Goal: Transaction & Acquisition: Purchase product/service

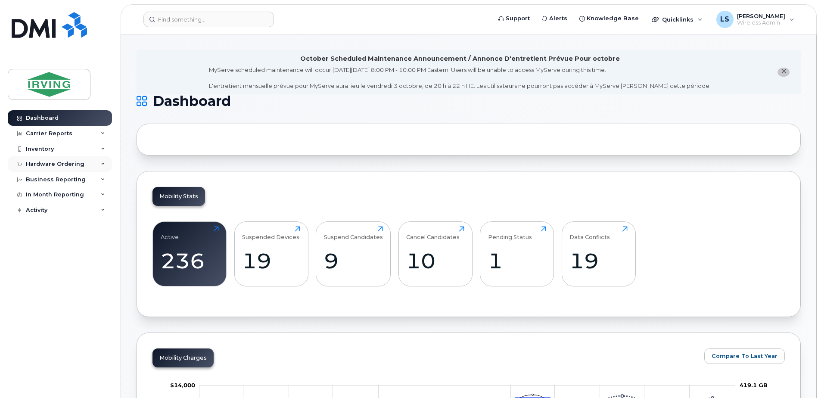
click at [60, 162] on div "Hardware Ordering" at bounding box center [55, 164] width 59 height 7
click at [37, 194] on div "Orders" at bounding box center [40, 197] width 21 height 8
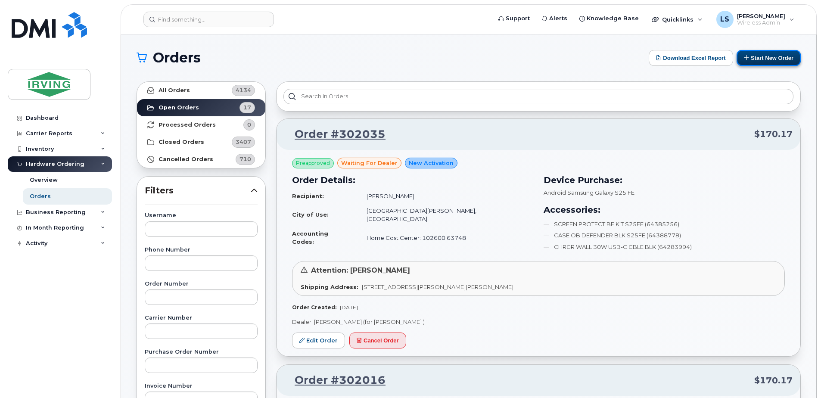
click at [776, 59] on button "Start New Order" at bounding box center [769, 58] width 64 height 16
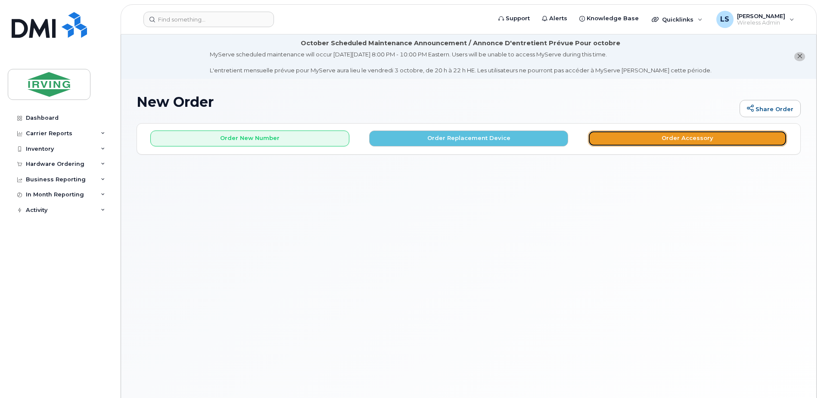
click at [649, 141] on button "Order Accessory" at bounding box center [687, 139] width 199 height 16
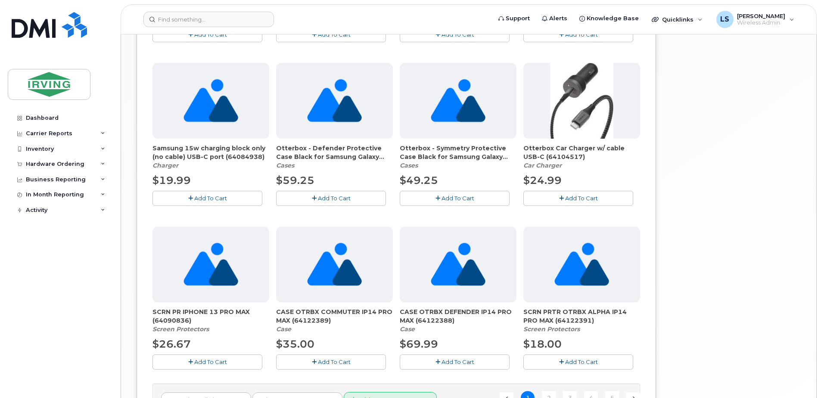
scroll to position [602, 0]
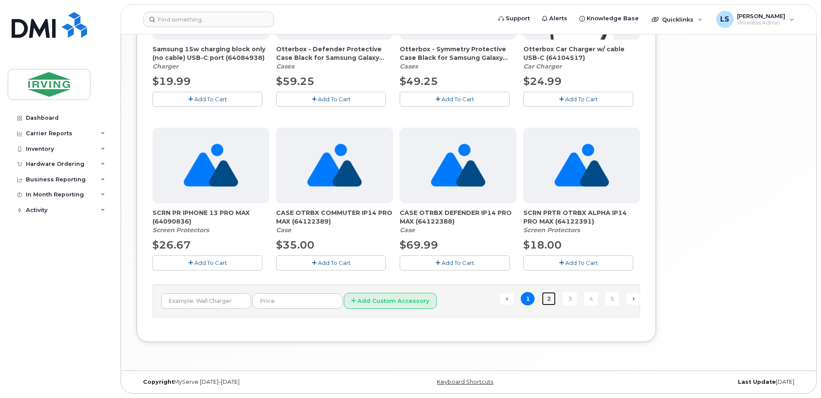
click at [551, 296] on link "2" at bounding box center [549, 298] width 14 height 13
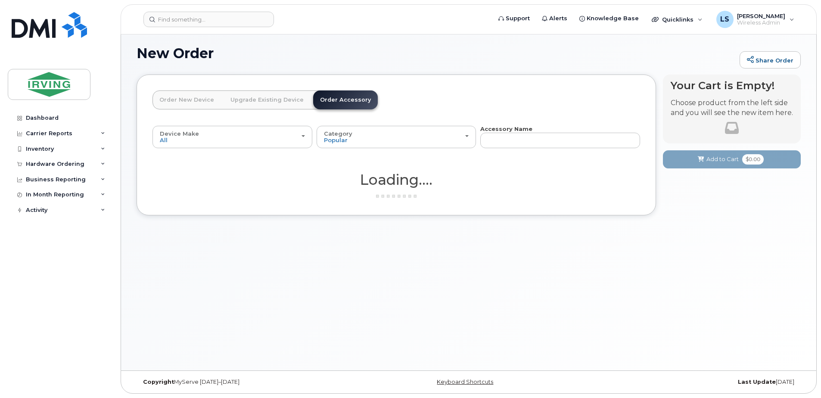
scroll to position [49, 0]
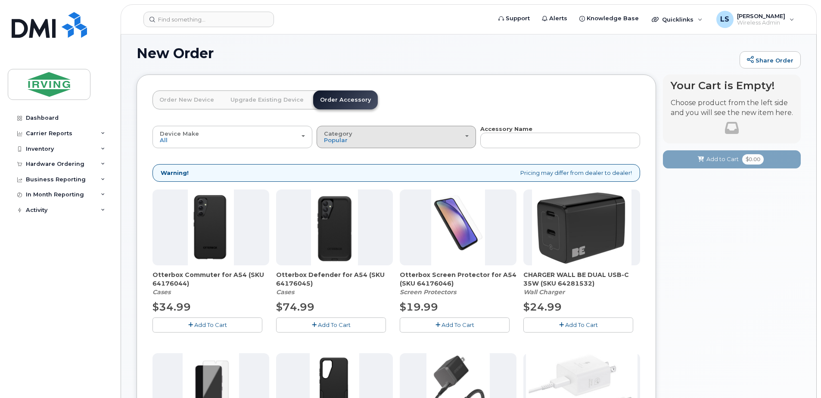
click at [469, 133] on div "Category Popular" at bounding box center [396, 137] width 145 height 13
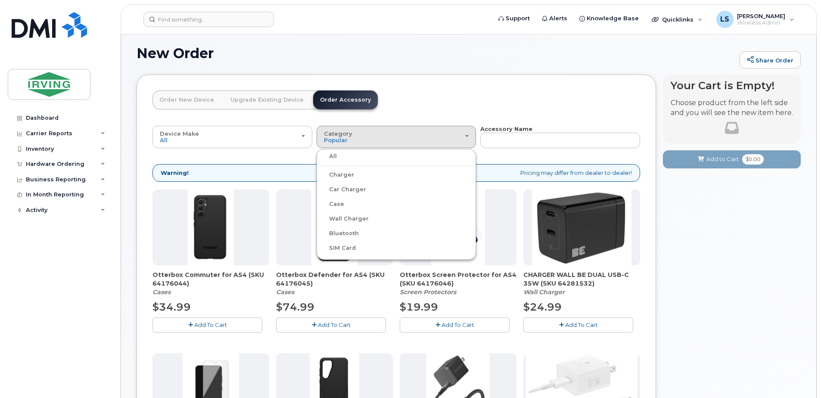
click at [339, 172] on label "Charger" at bounding box center [336, 175] width 35 height 10
click at [0, 0] on input "Charger" at bounding box center [0, 0] width 0 height 0
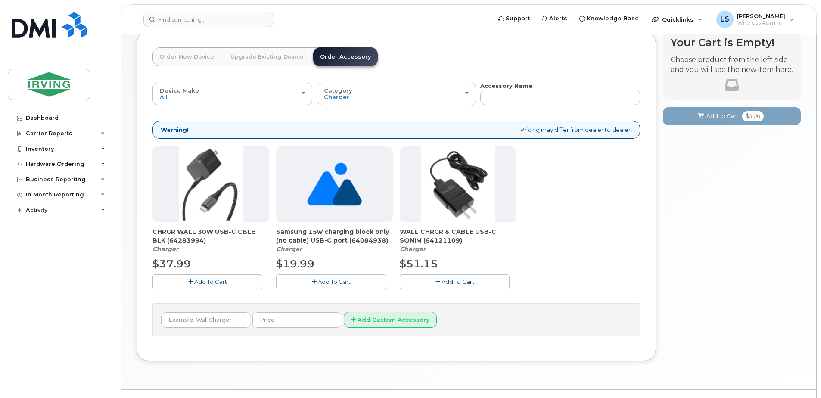
scroll to position [111, 0]
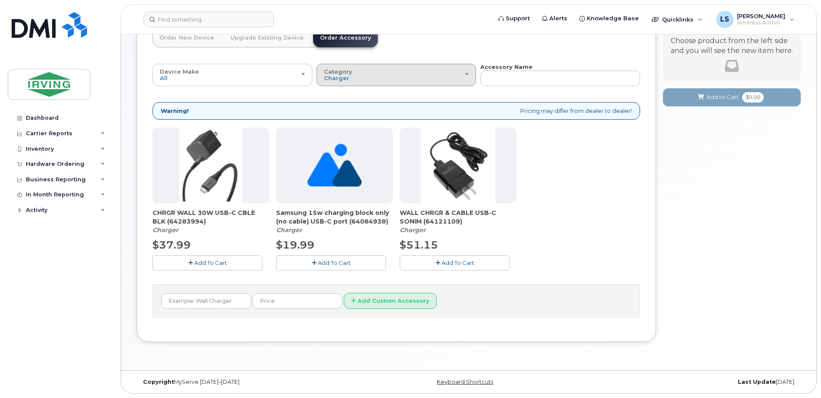
click at [467, 72] on div "Category Charger" at bounding box center [396, 74] width 145 height 13
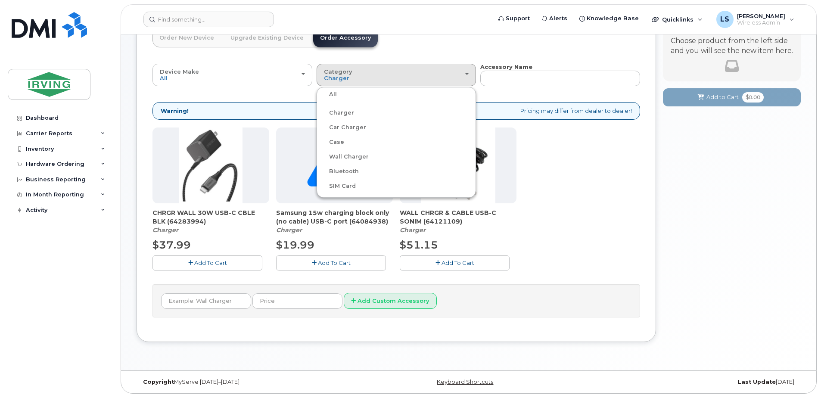
click at [360, 158] on label "Wall Charger" at bounding box center [344, 157] width 50 height 10
click at [0, 0] on input "Wall Charger" at bounding box center [0, 0] width 0 height 0
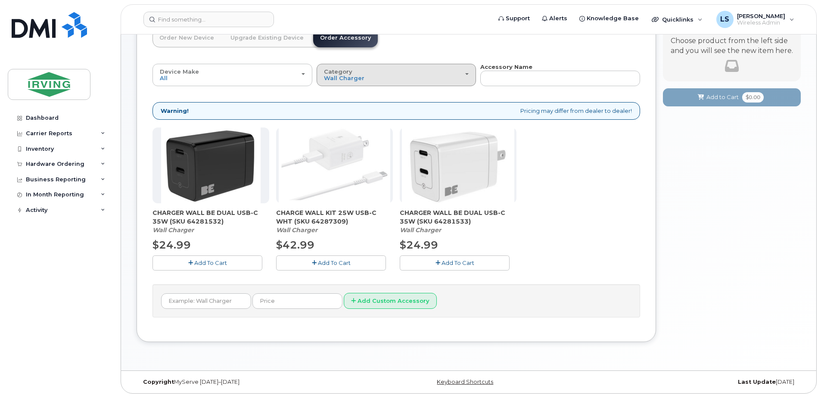
click at [467, 70] on div "Category Wall Charger" at bounding box center [396, 74] width 145 height 13
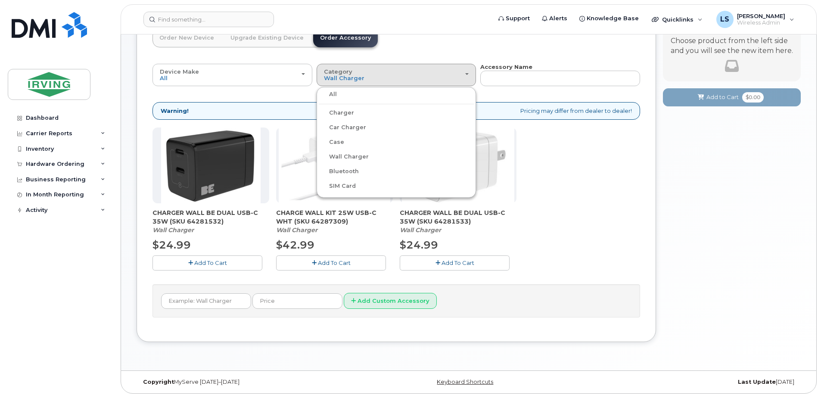
click at [333, 110] on label "Charger" at bounding box center [336, 113] width 35 height 10
click at [0, 0] on input "Charger" at bounding box center [0, 0] width 0 height 0
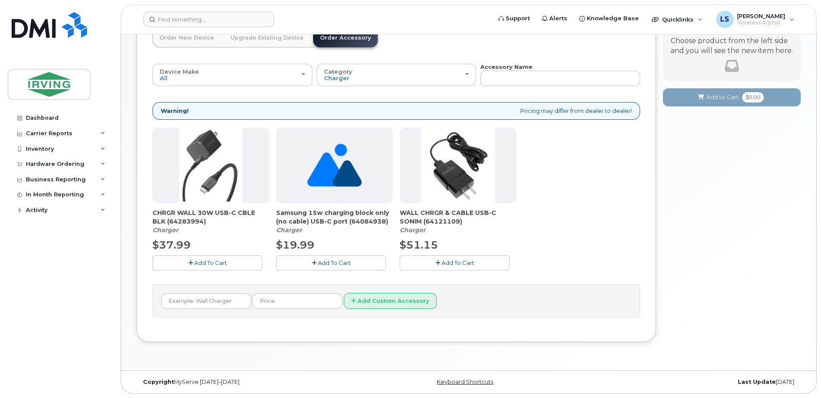
scroll to position [0, 0]
